Goal: Information Seeking & Learning: Check status

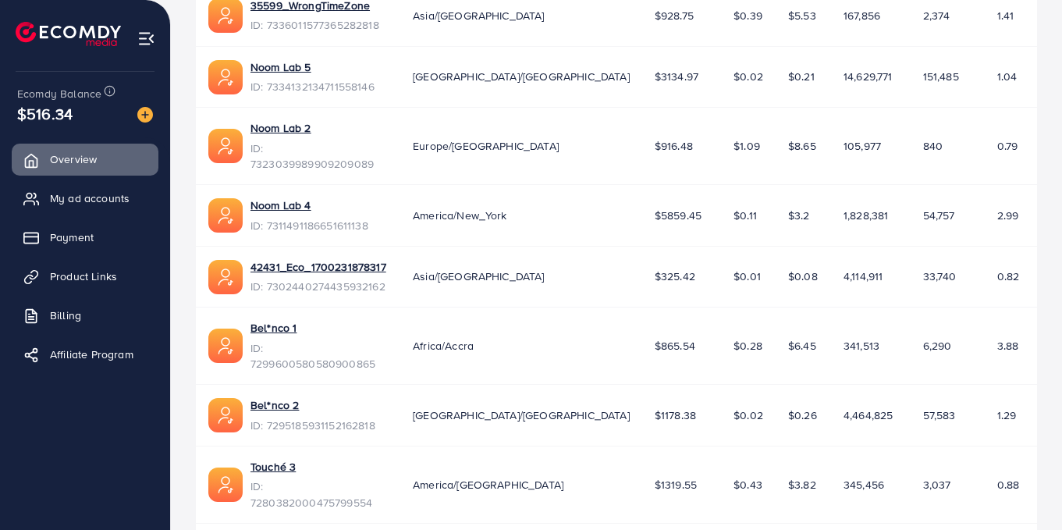
scroll to position [482, 0]
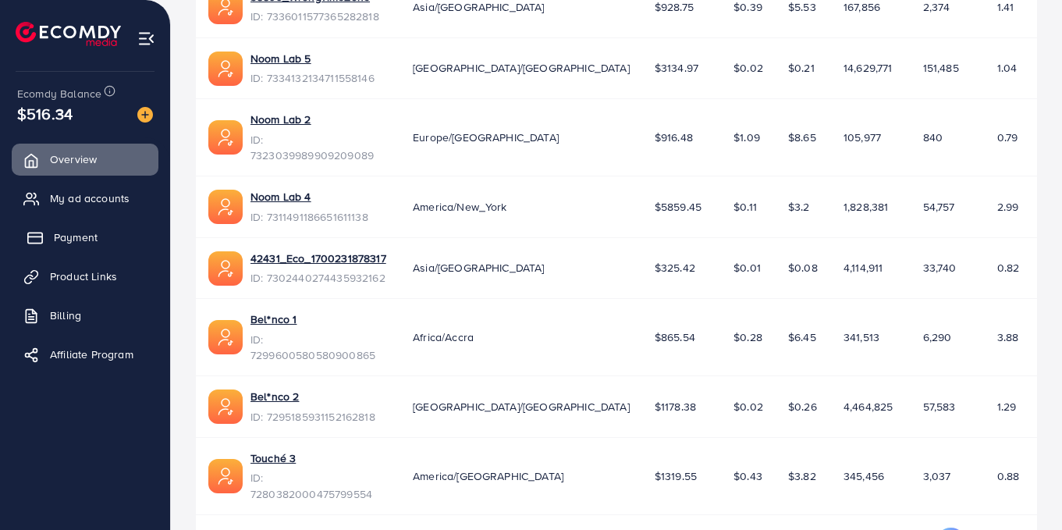
click at [92, 237] on span "Payment" at bounding box center [76, 238] width 44 height 16
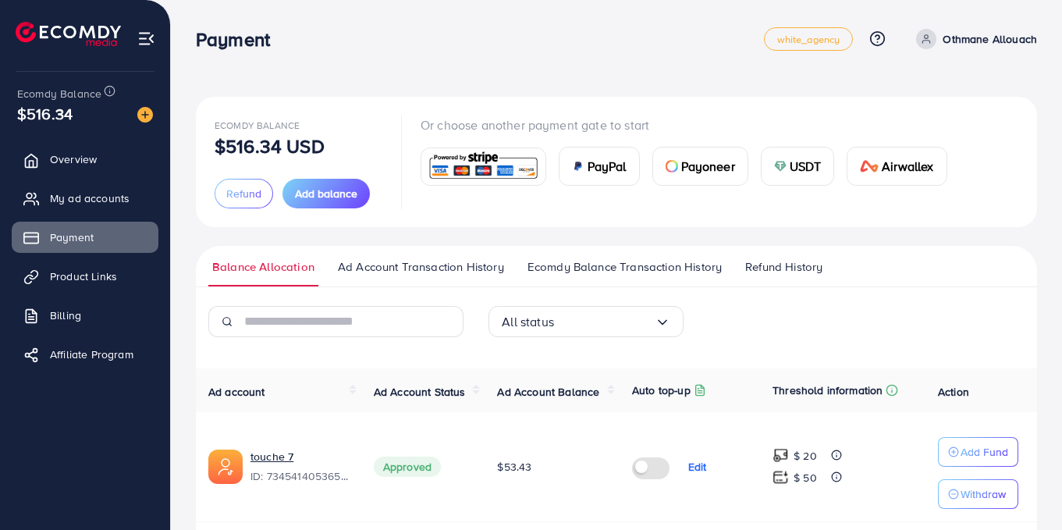
click at [621, 272] on span "Ecomdy Balance Transaction History" at bounding box center [625, 266] width 194 height 17
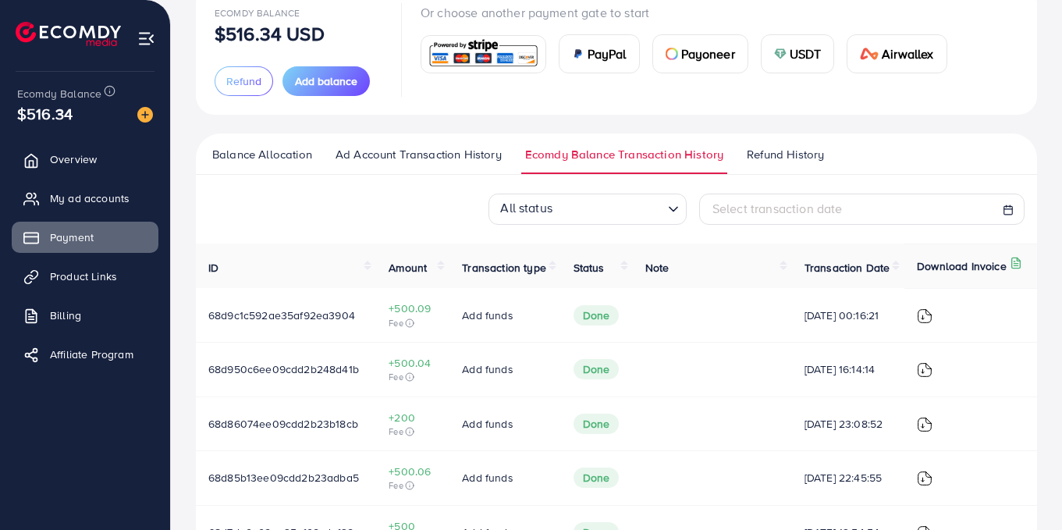
scroll to position [119, 0]
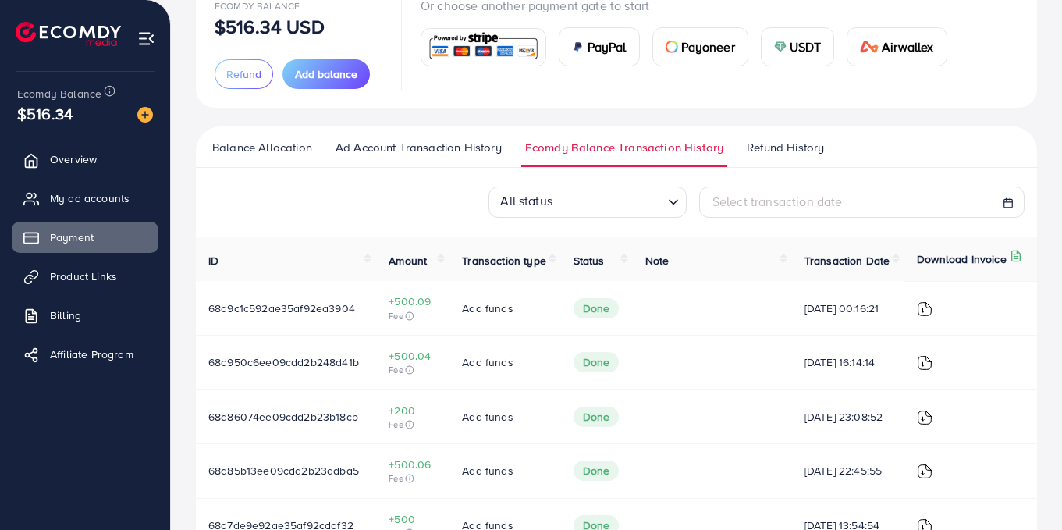
click at [880, 200] on div "Select transaction date" at bounding box center [862, 202] width 299 height 18
select select "*"
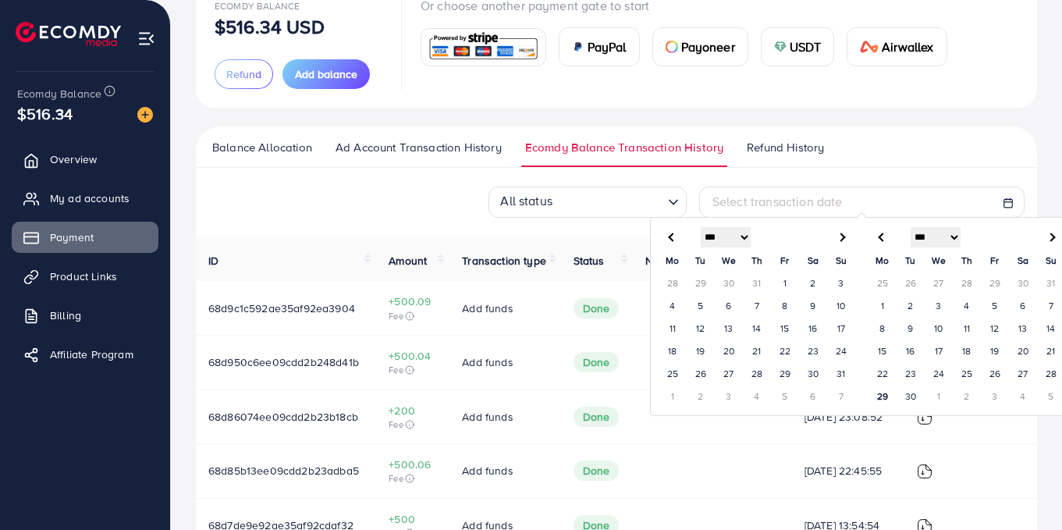
click at [883, 301] on td "1" at bounding box center [883, 305] width 28 height 23
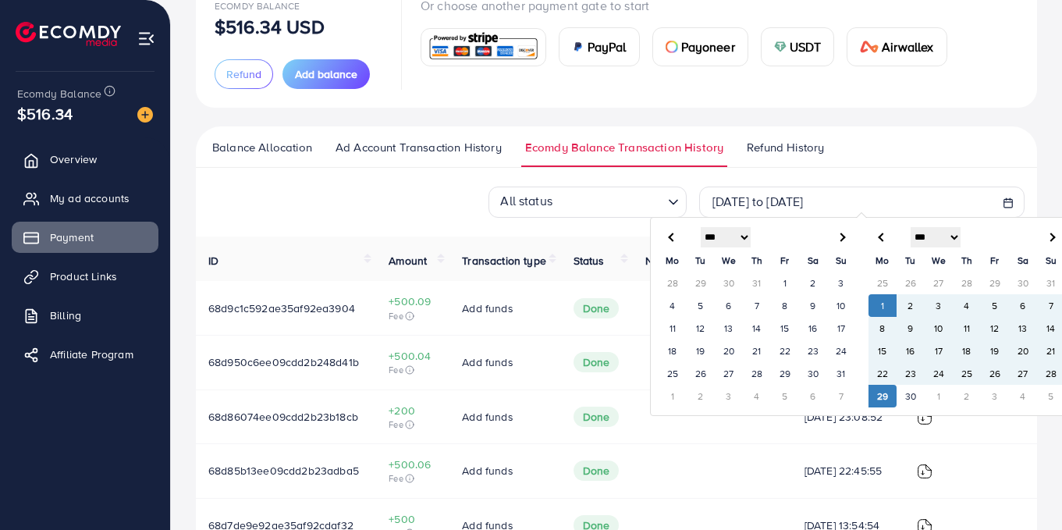
click at [888, 393] on td "29" at bounding box center [883, 396] width 28 height 23
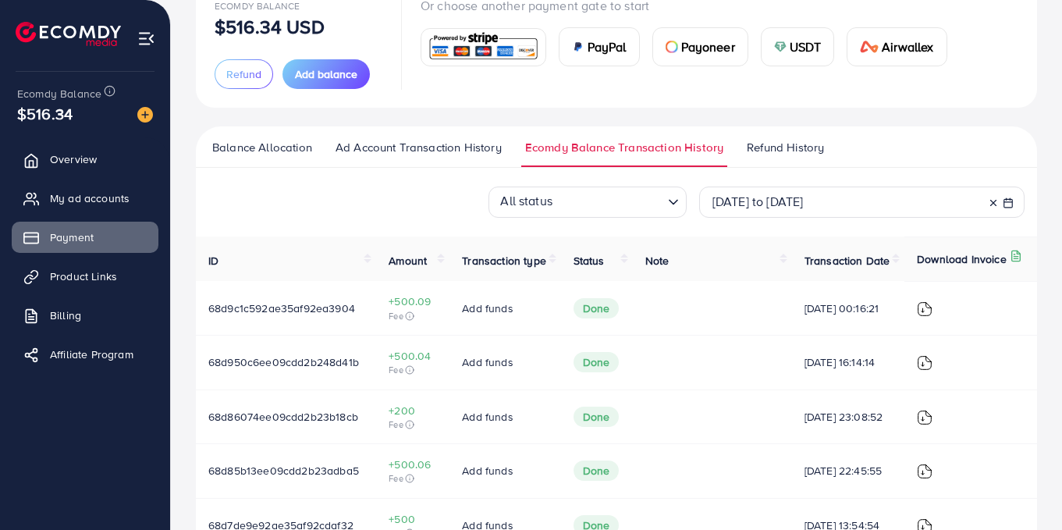
scroll to position [524, 0]
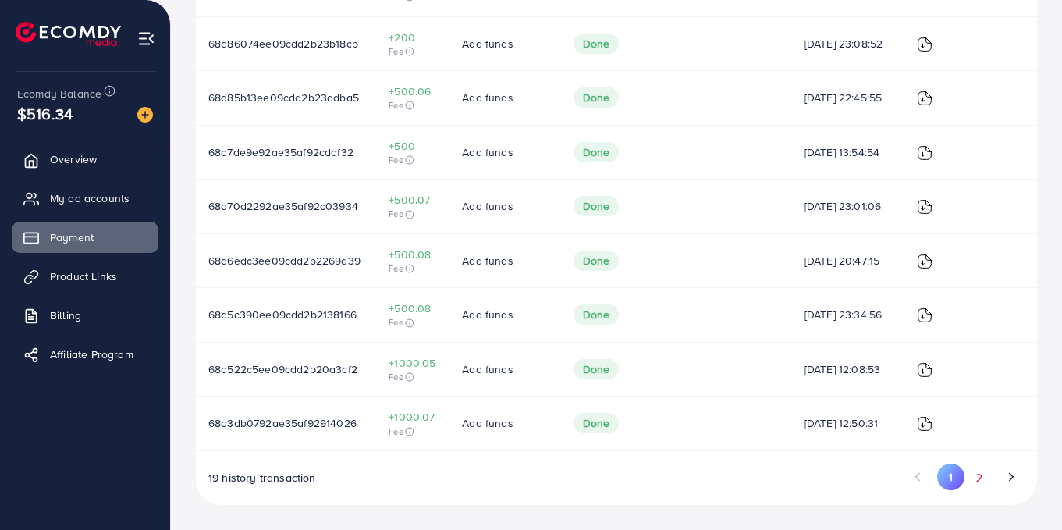
click at [984, 481] on button "2" at bounding box center [979, 478] width 28 height 29
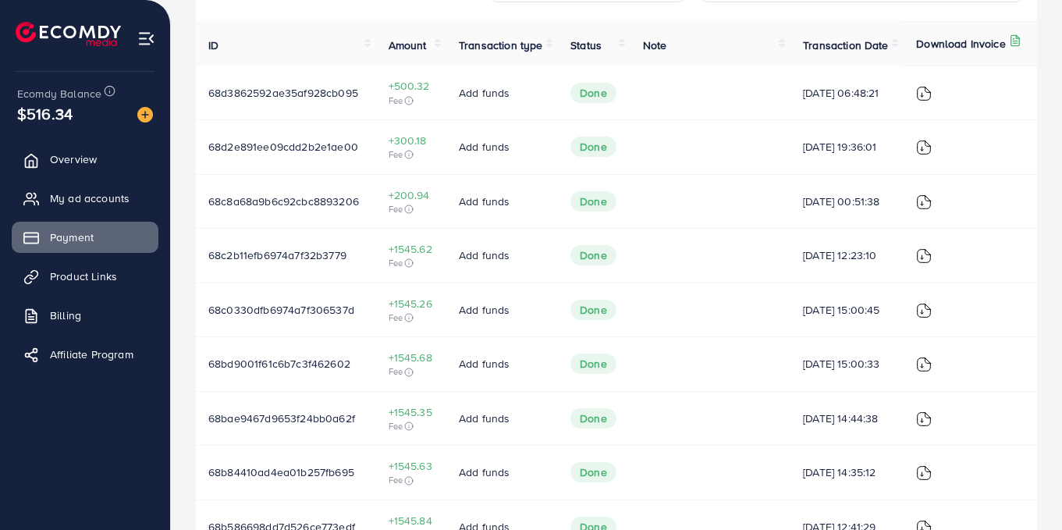
scroll to position [460, 0]
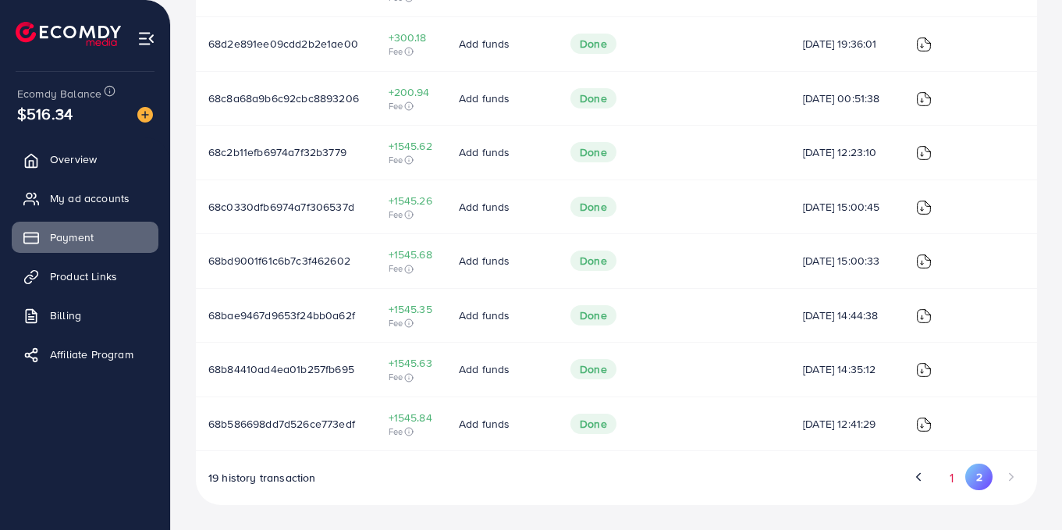
click at [964, 484] on button "1" at bounding box center [951, 478] width 27 height 29
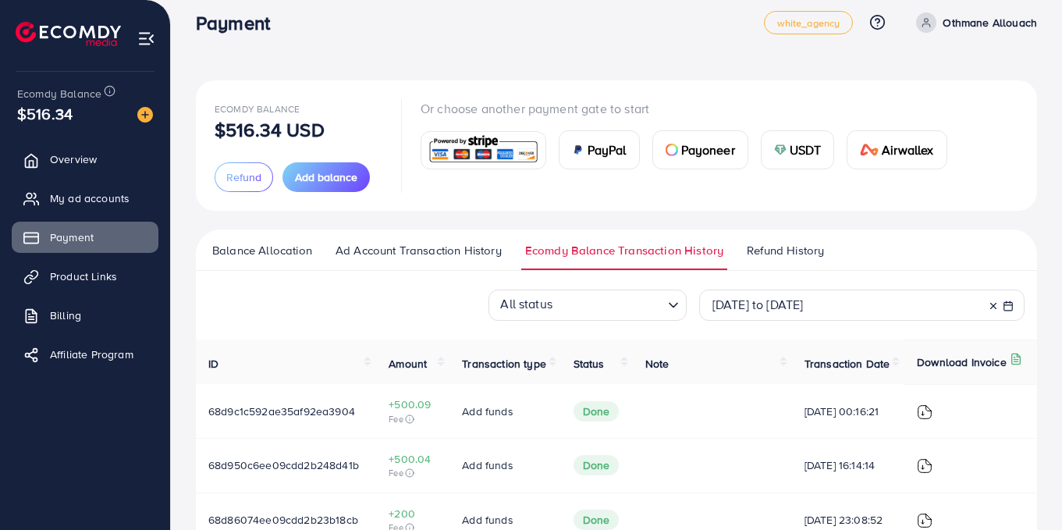
scroll to position [0, 0]
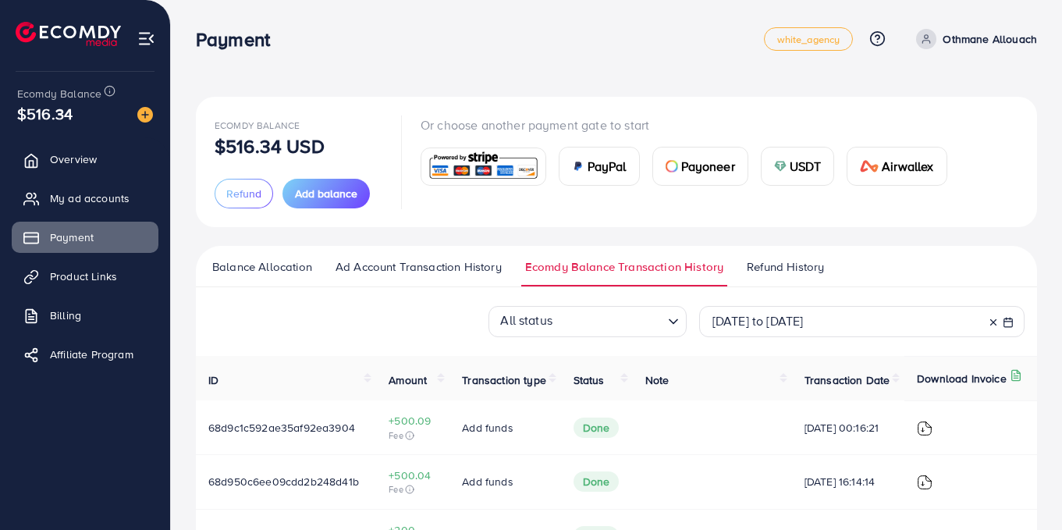
click at [782, 279] on link "Refund History" at bounding box center [785, 272] width 85 height 28
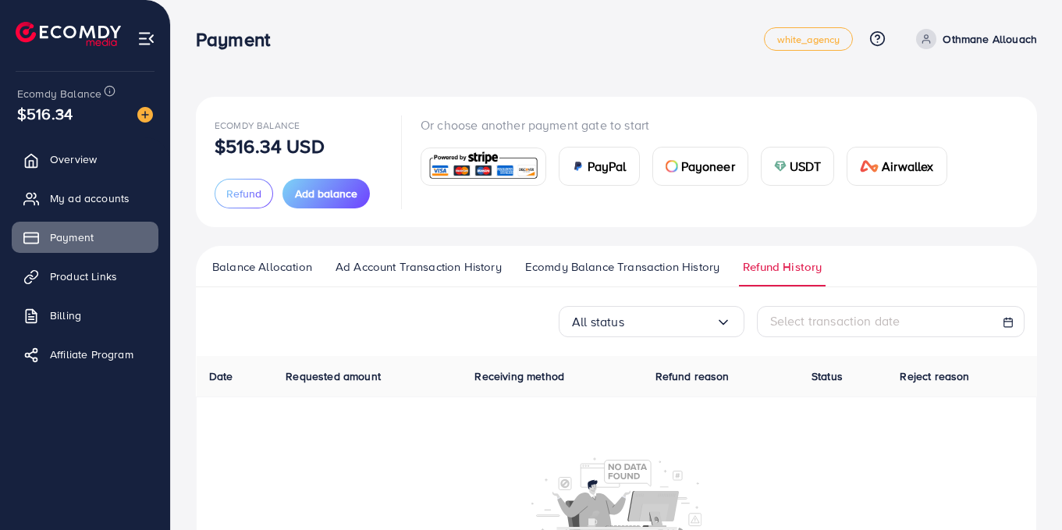
scroll to position [132, 0]
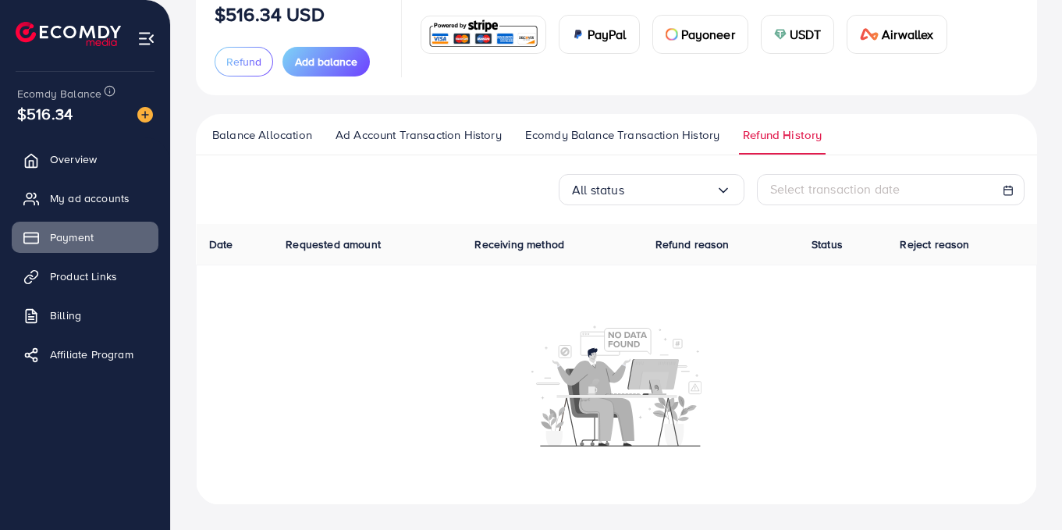
click at [423, 142] on span "Ad Account Transaction History" at bounding box center [419, 134] width 166 height 17
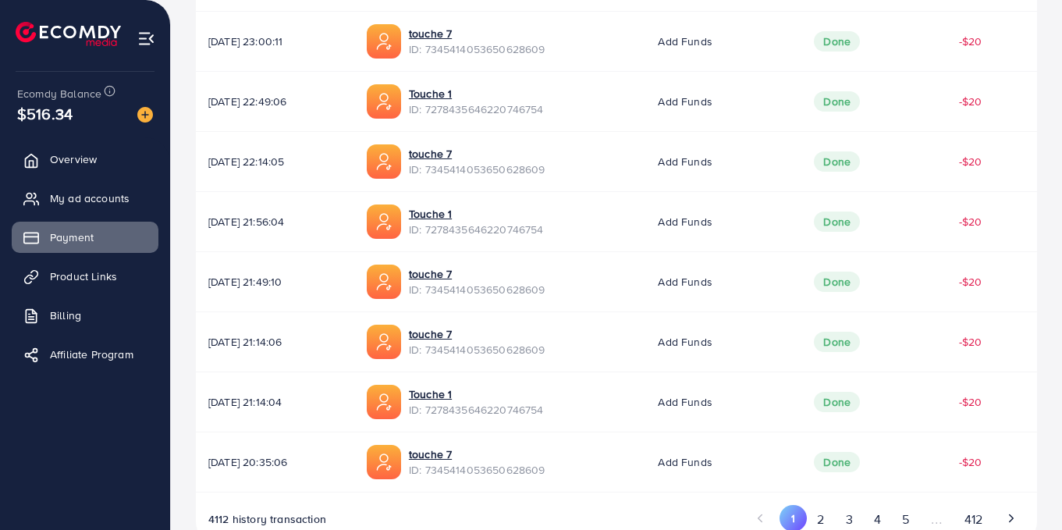
scroll to position [546, 0]
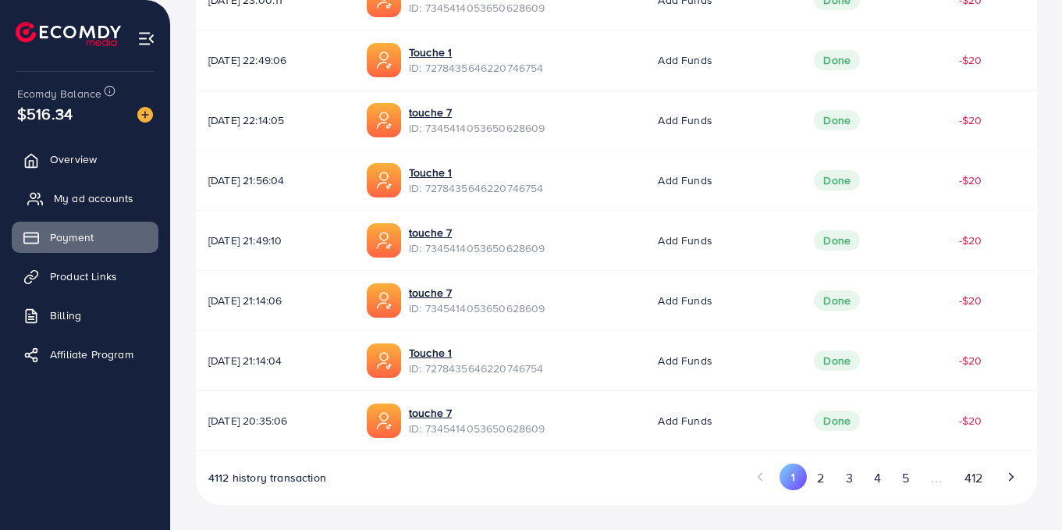
click at [91, 194] on span "My ad accounts" at bounding box center [94, 198] width 80 height 16
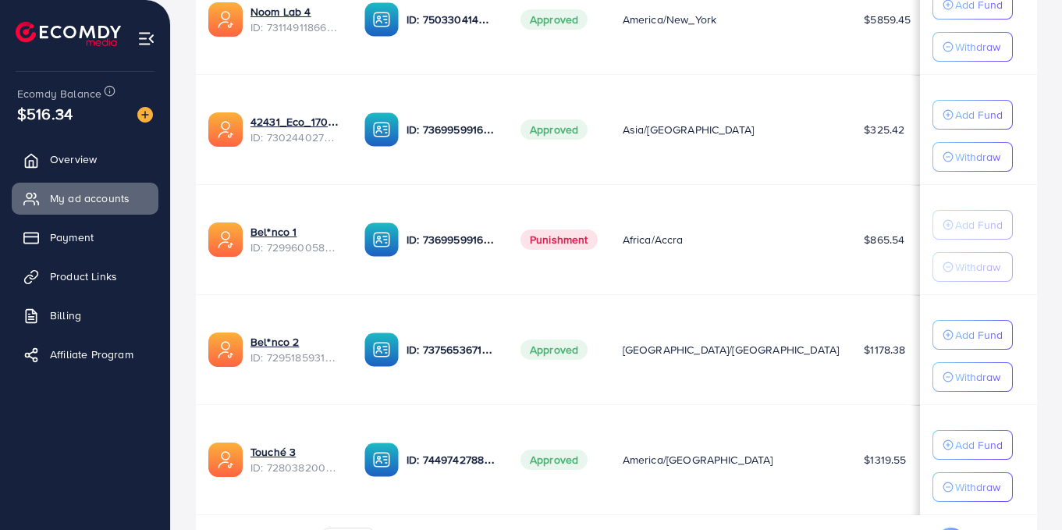
scroll to position [1073, 0]
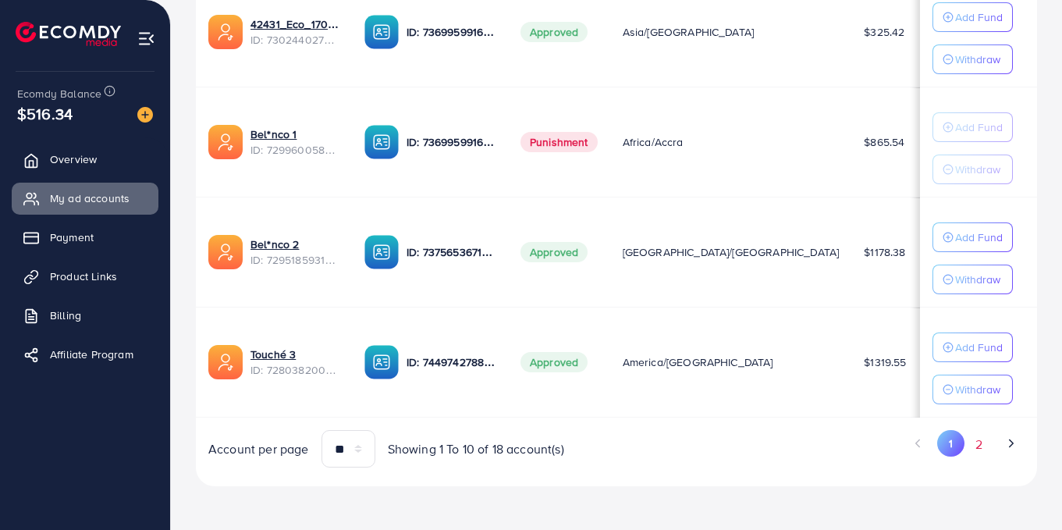
click at [976, 444] on button "2" at bounding box center [979, 444] width 28 height 29
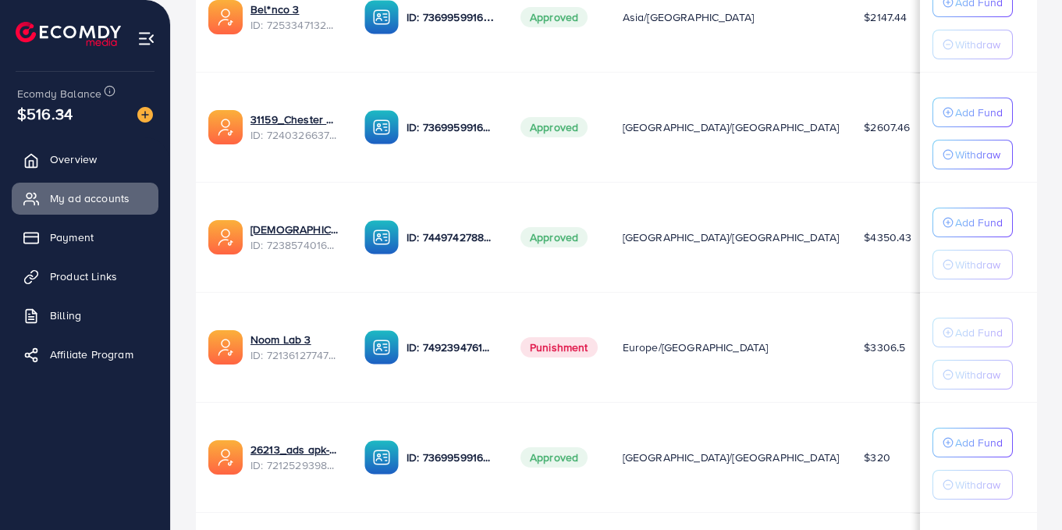
scroll to position [528, 0]
